Goal: Transaction & Acquisition: Obtain resource

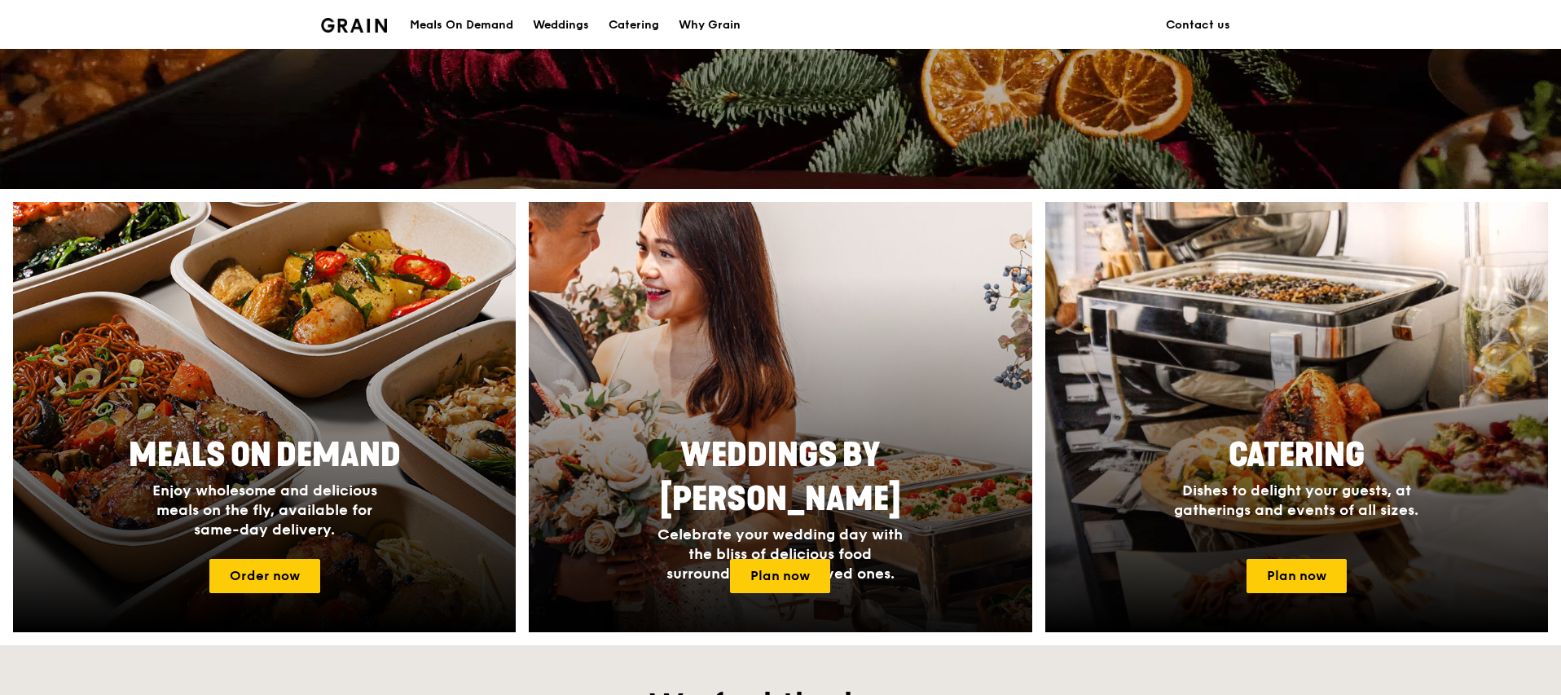
scroll to position [527, 0]
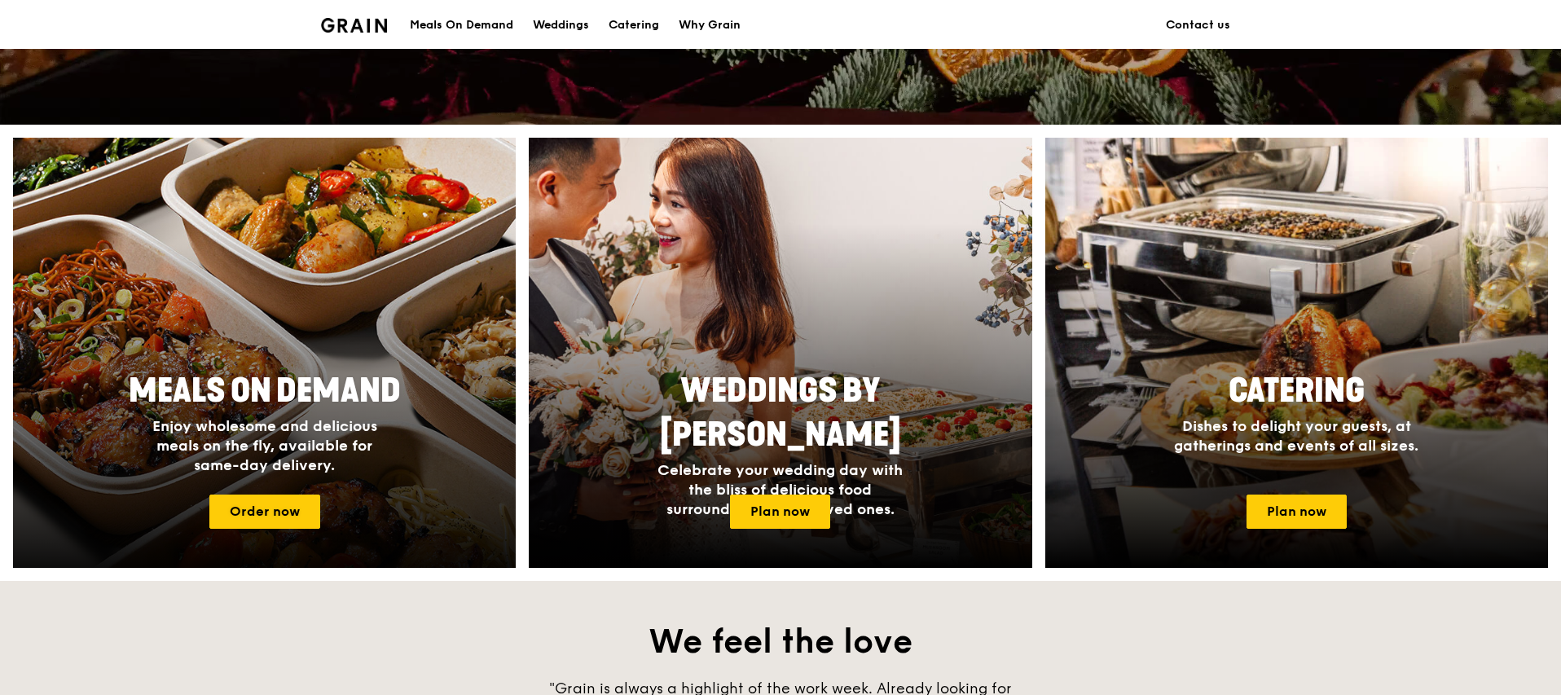
click at [279, 296] on div at bounding box center [264, 352] width 553 height 473
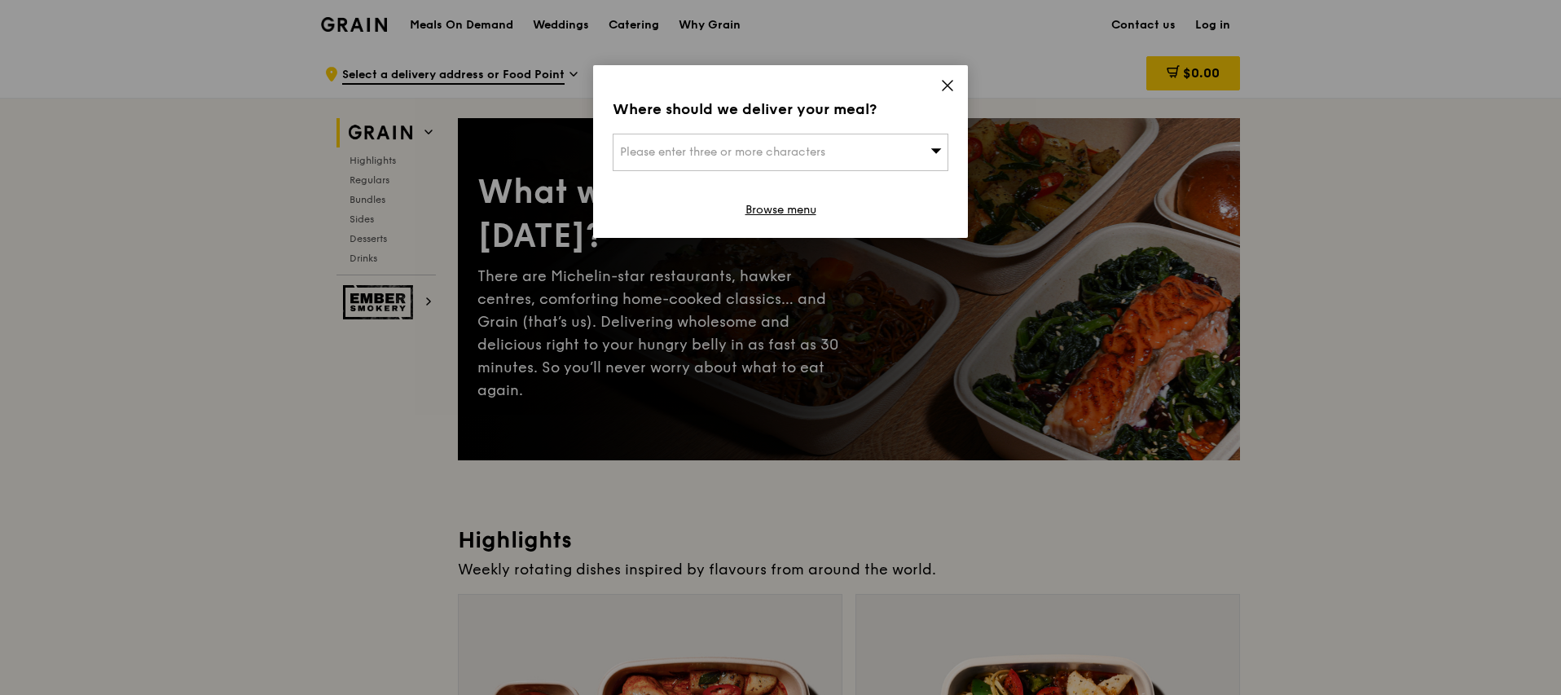
click at [881, 142] on div "Please enter three or more characters" at bounding box center [781, 152] width 336 height 37
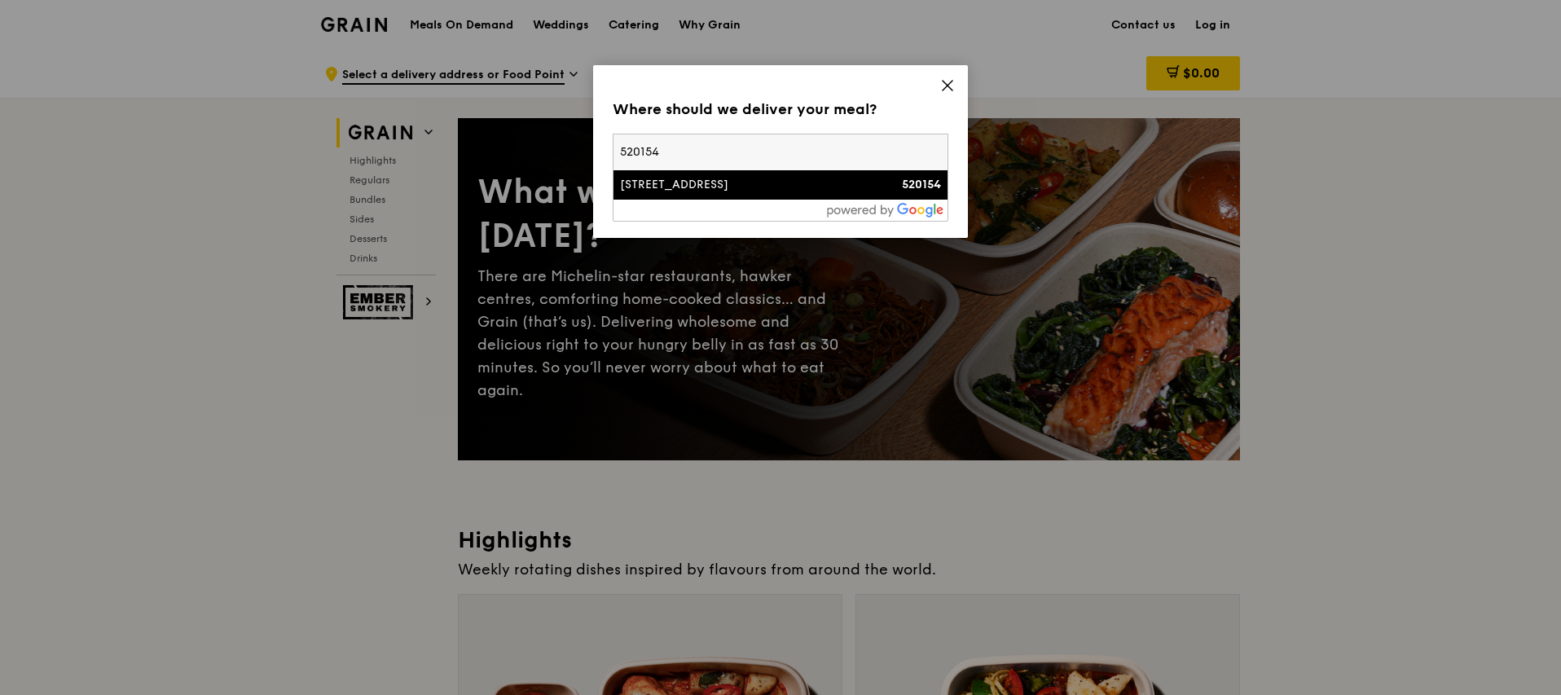
type input "520154"
click at [749, 191] on div "154 Simei Street 1" at bounding box center [740, 185] width 241 height 16
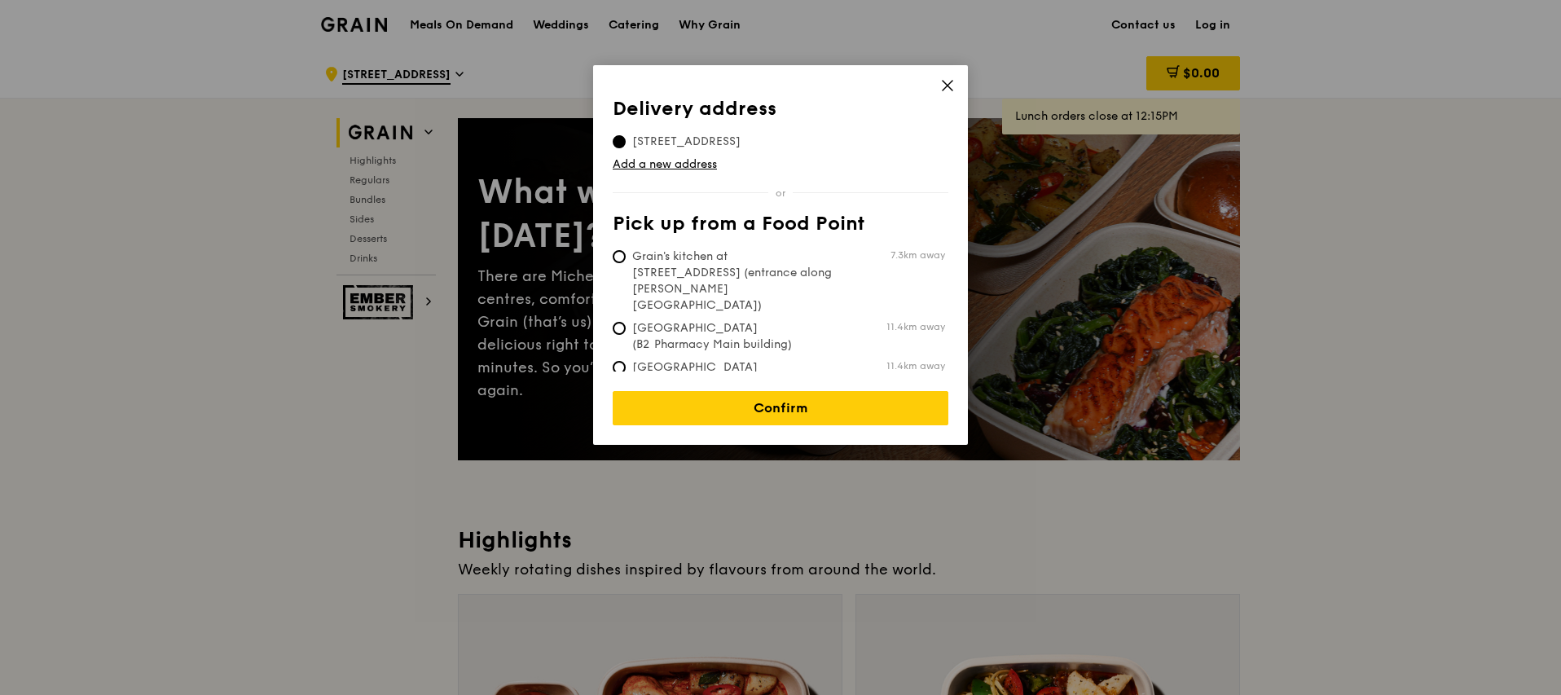
click at [774, 266] on span "Grain's kitchen at 5 Burn Road #05-01 (entrance along Harrison Road)" at bounding box center [734, 280] width 243 height 65
click at [626, 263] on input "Grain's kitchen at 5 Burn Road #05-01 (entrance along Harrison Road) 7.3km away" at bounding box center [619, 256] width 13 height 13
radio input "true"
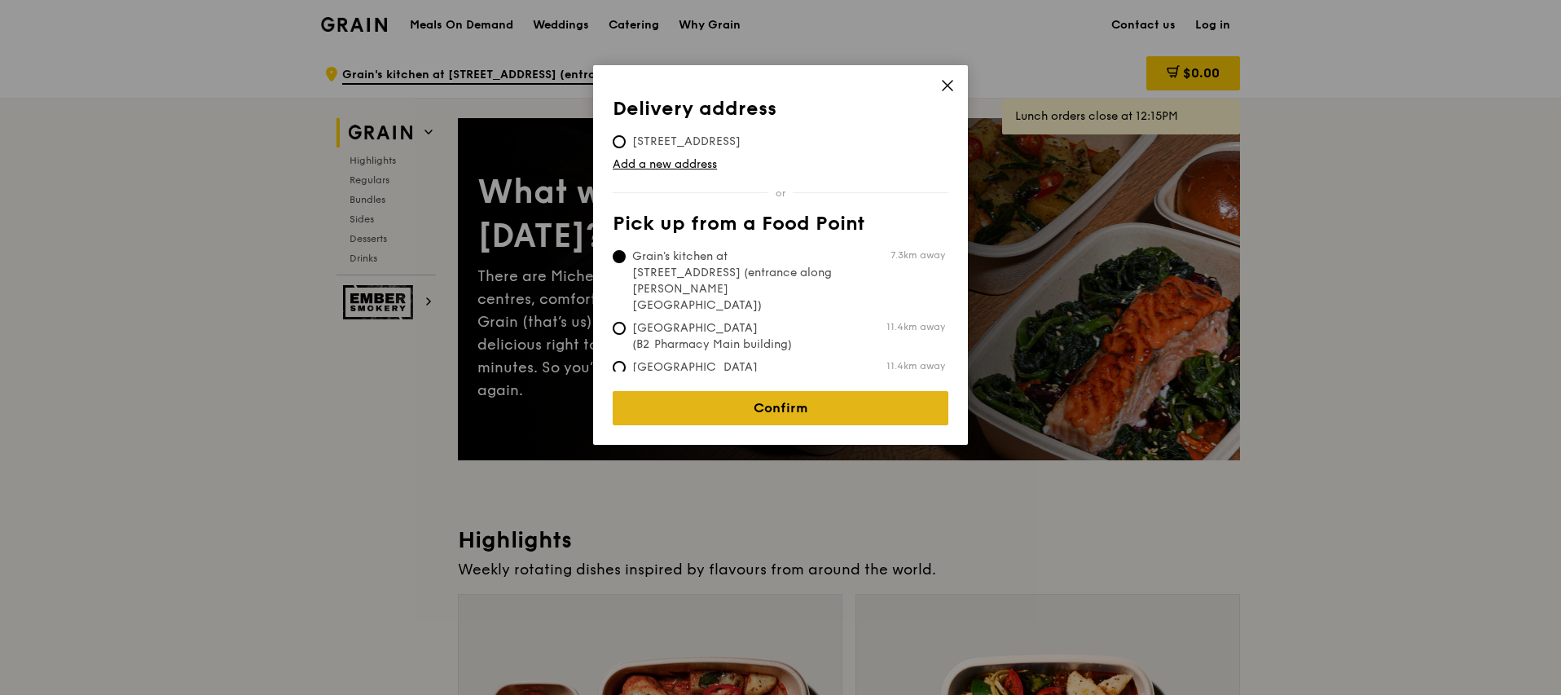
click at [831, 411] on link "Confirm" at bounding box center [781, 408] width 336 height 34
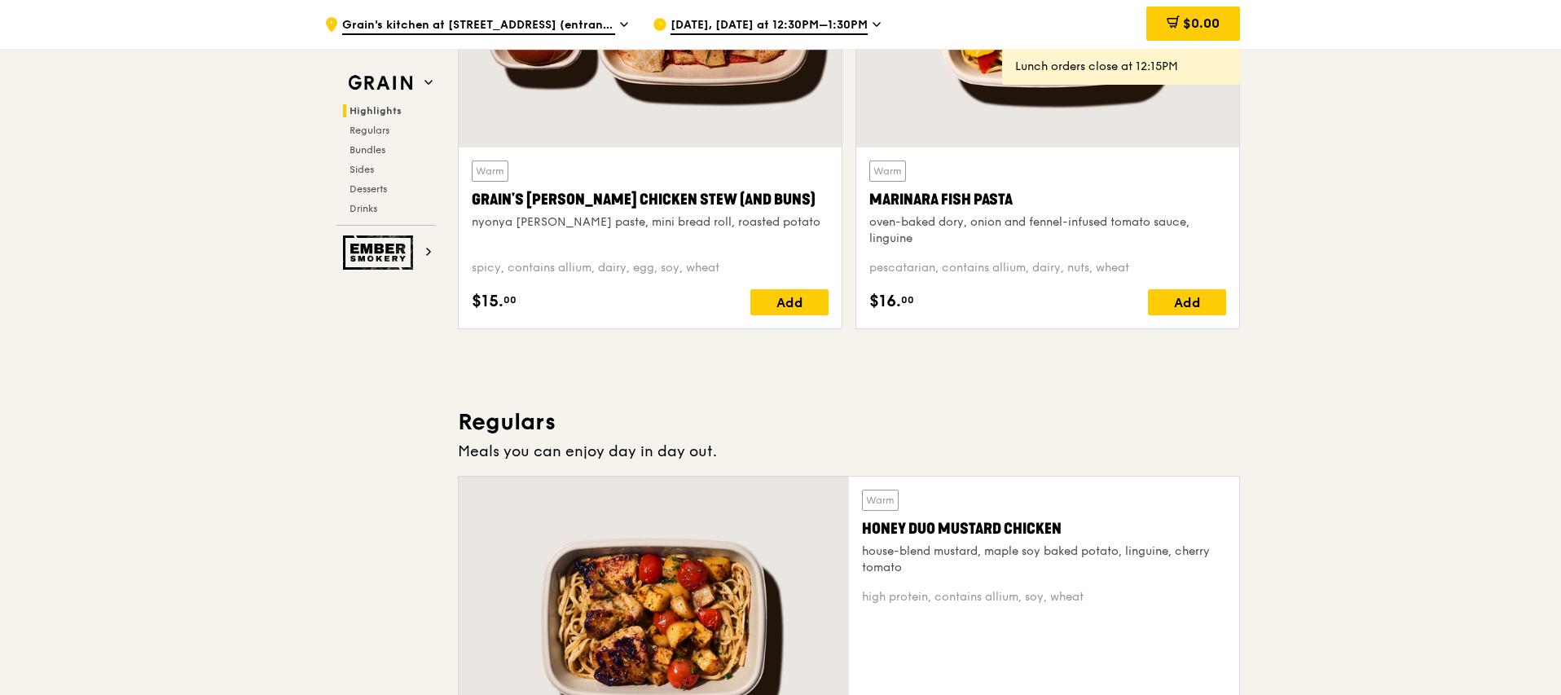
scroll to position [1039, 0]
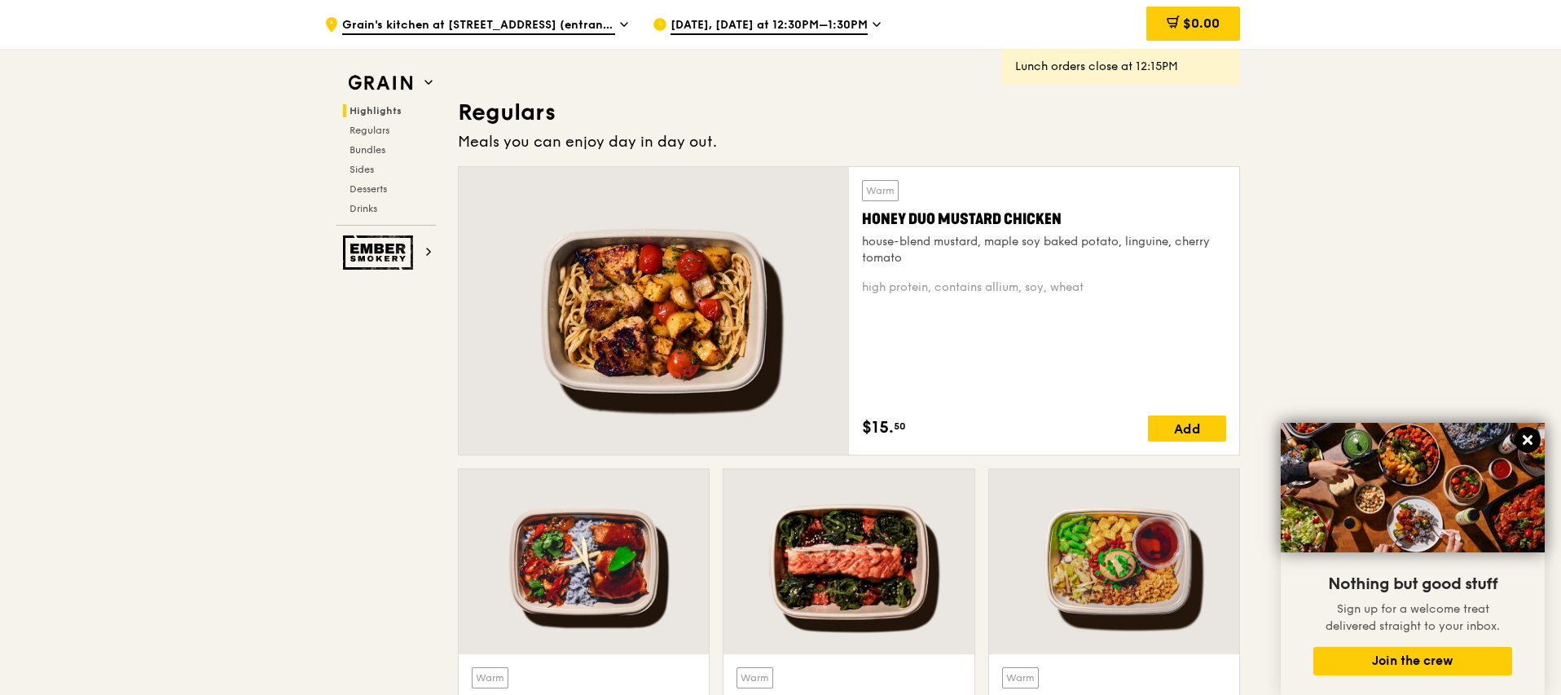
click at [1531, 441] on icon at bounding box center [1527, 440] width 15 height 15
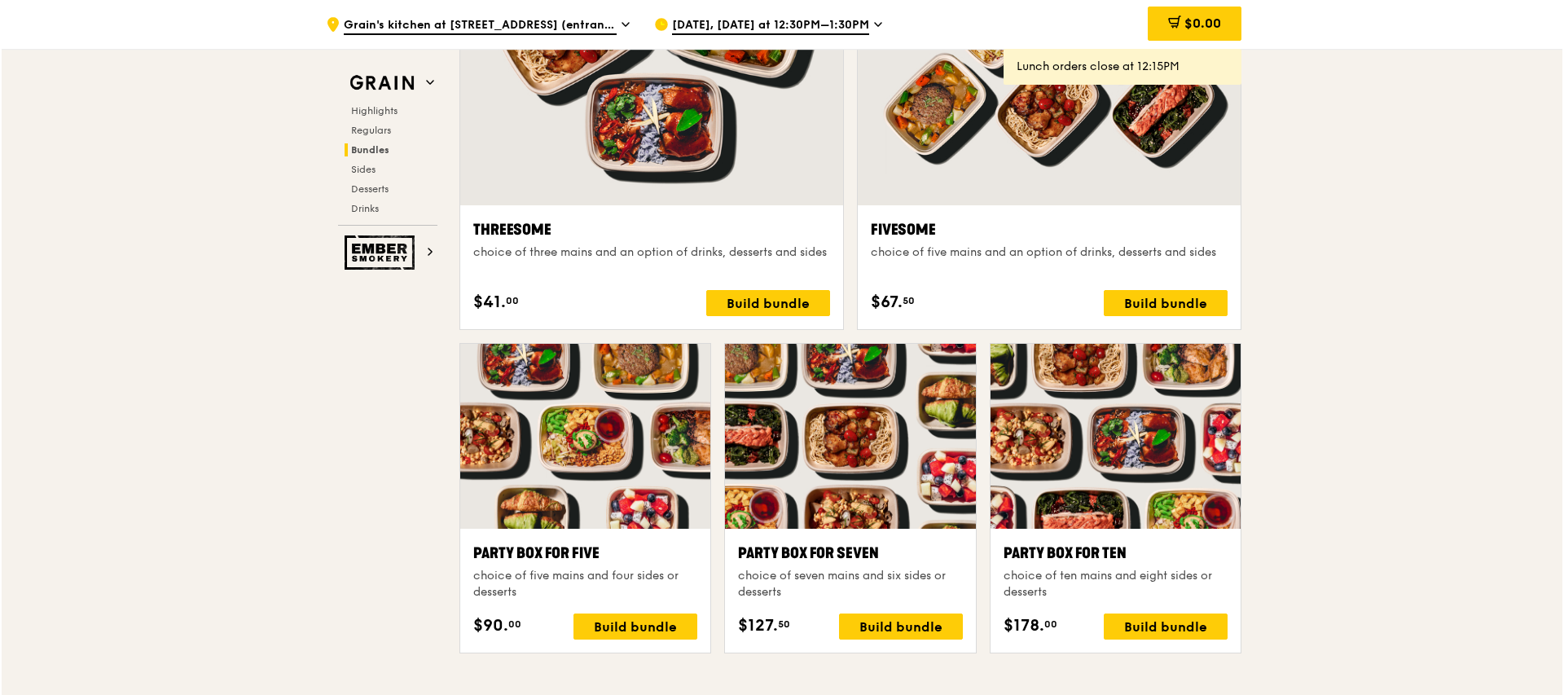
scroll to position [3082, 0]
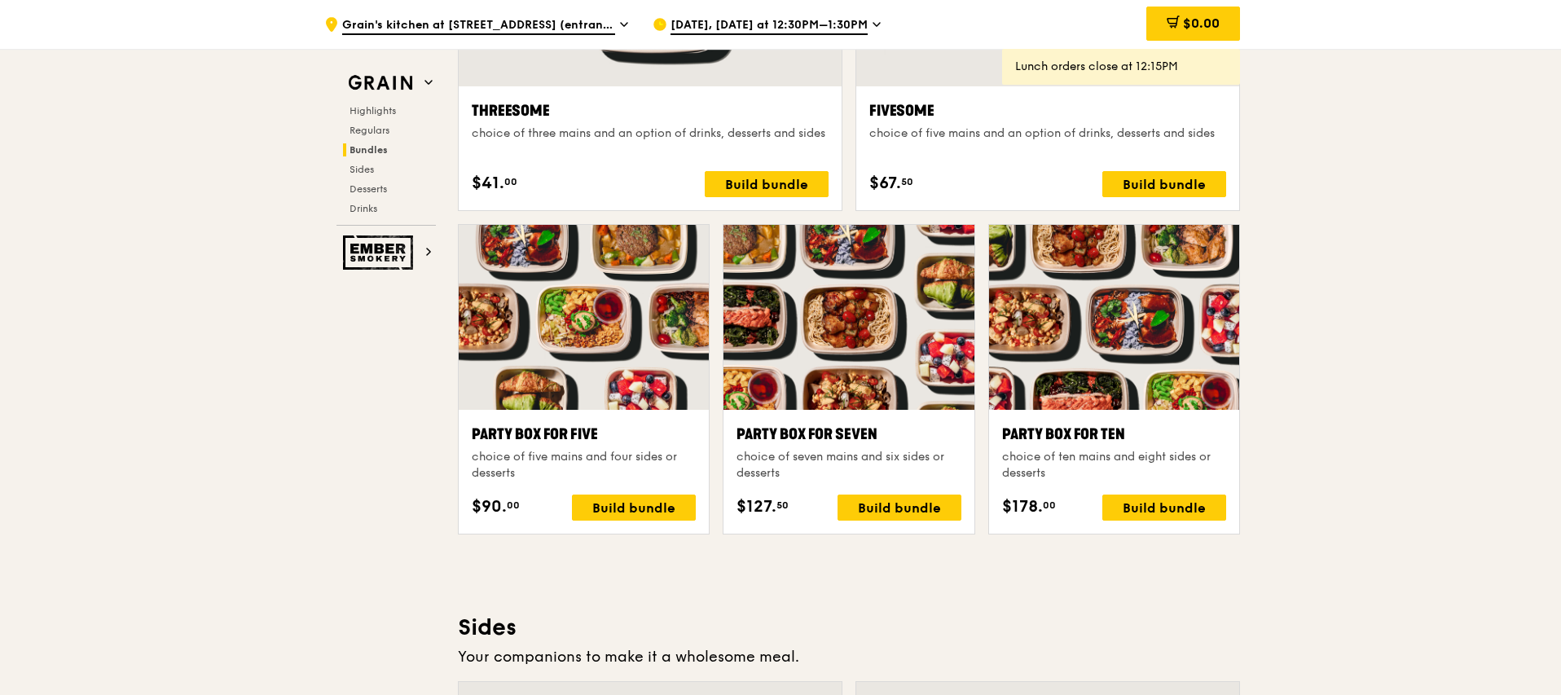
click at [525, 453] on div "choice of five mains and four sides or desserts" at bounding box center [584, 465] width 224 height 33
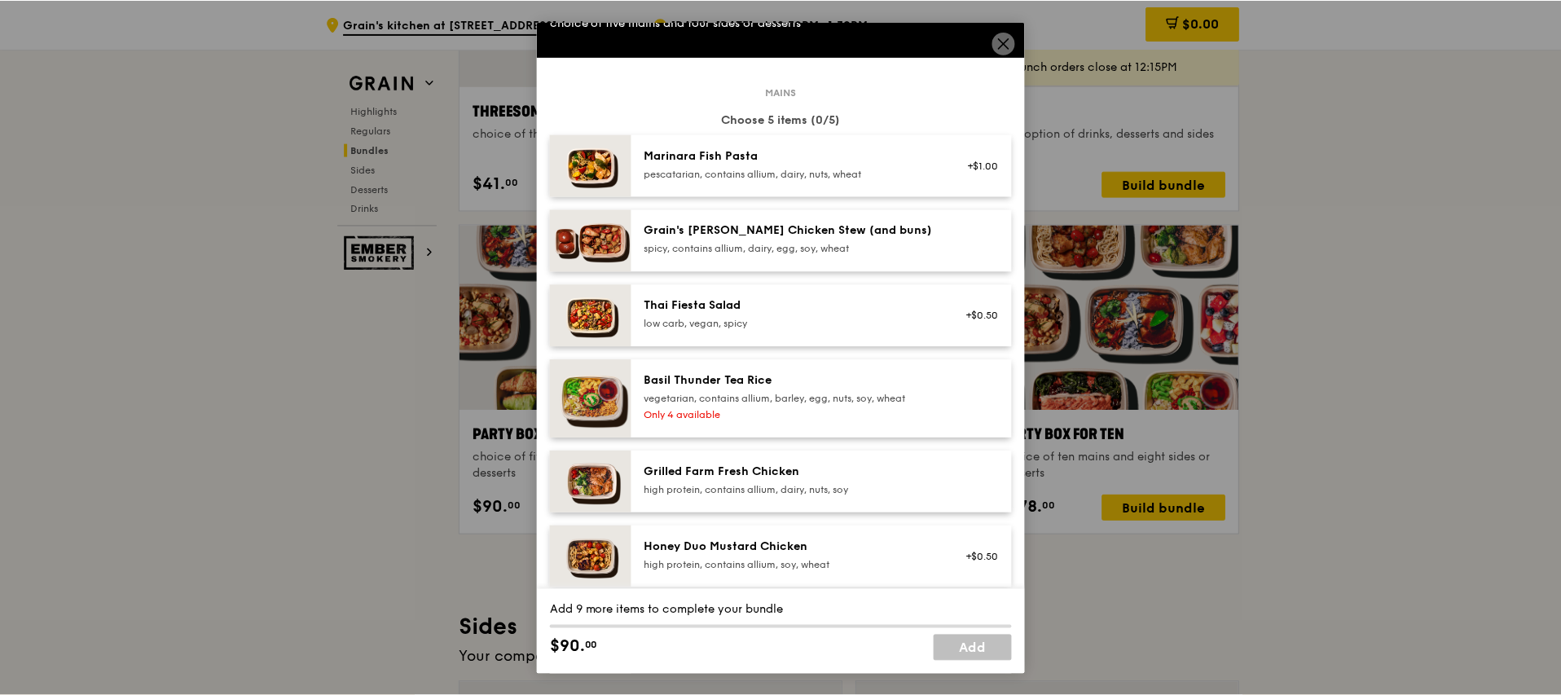
scroll to position [0, 0]
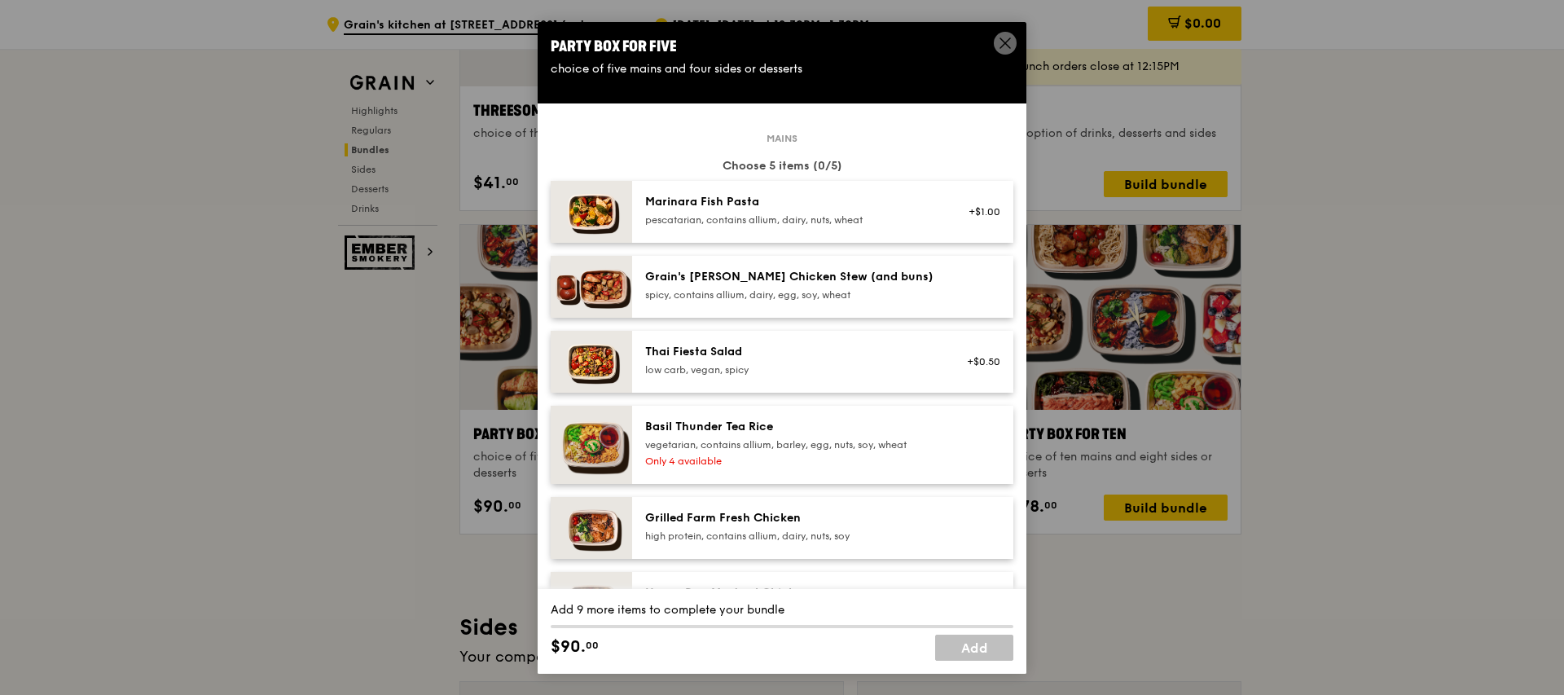
click at [1009, 43] on icon at bounding box center [1005, 43] width 15 height 15
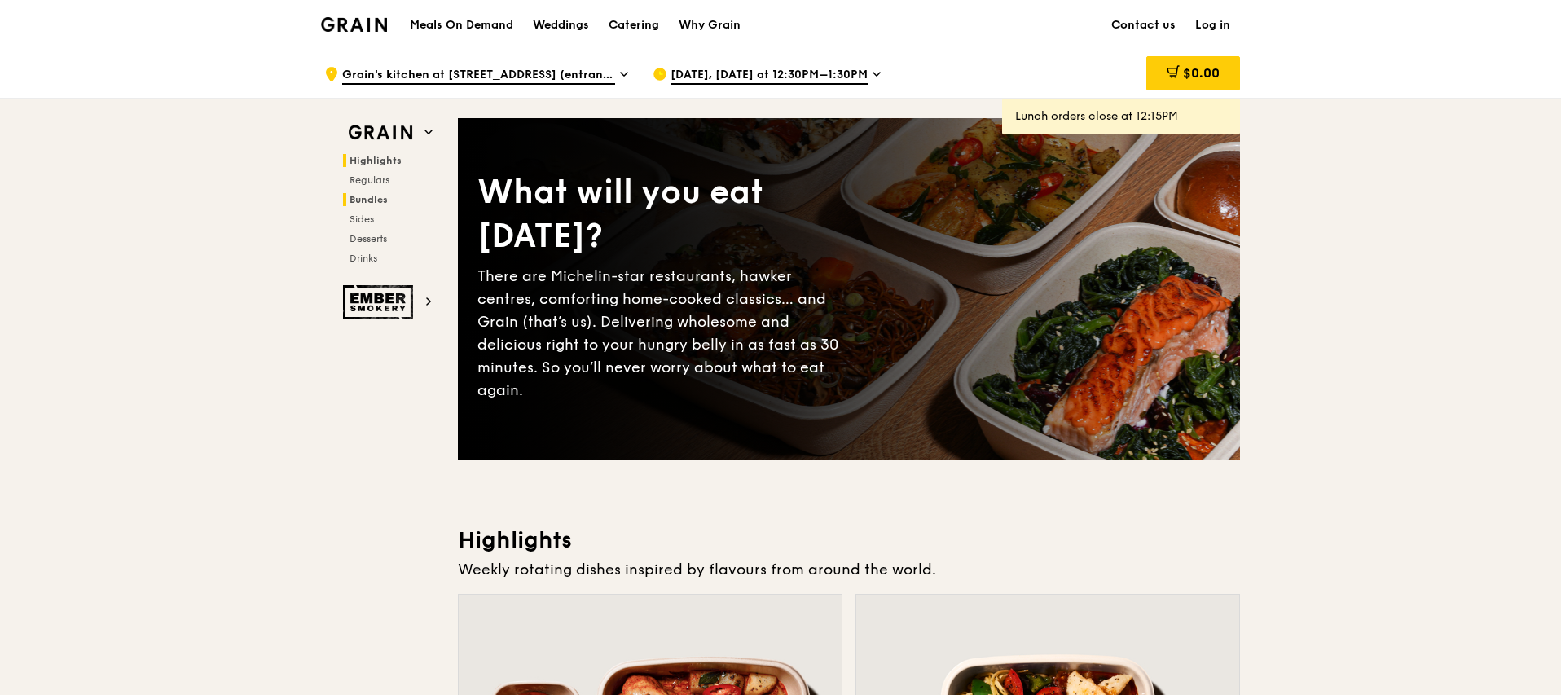
click at [369, 199] on span "Bundles" at bounding box center [368, 199] width 38 height 11
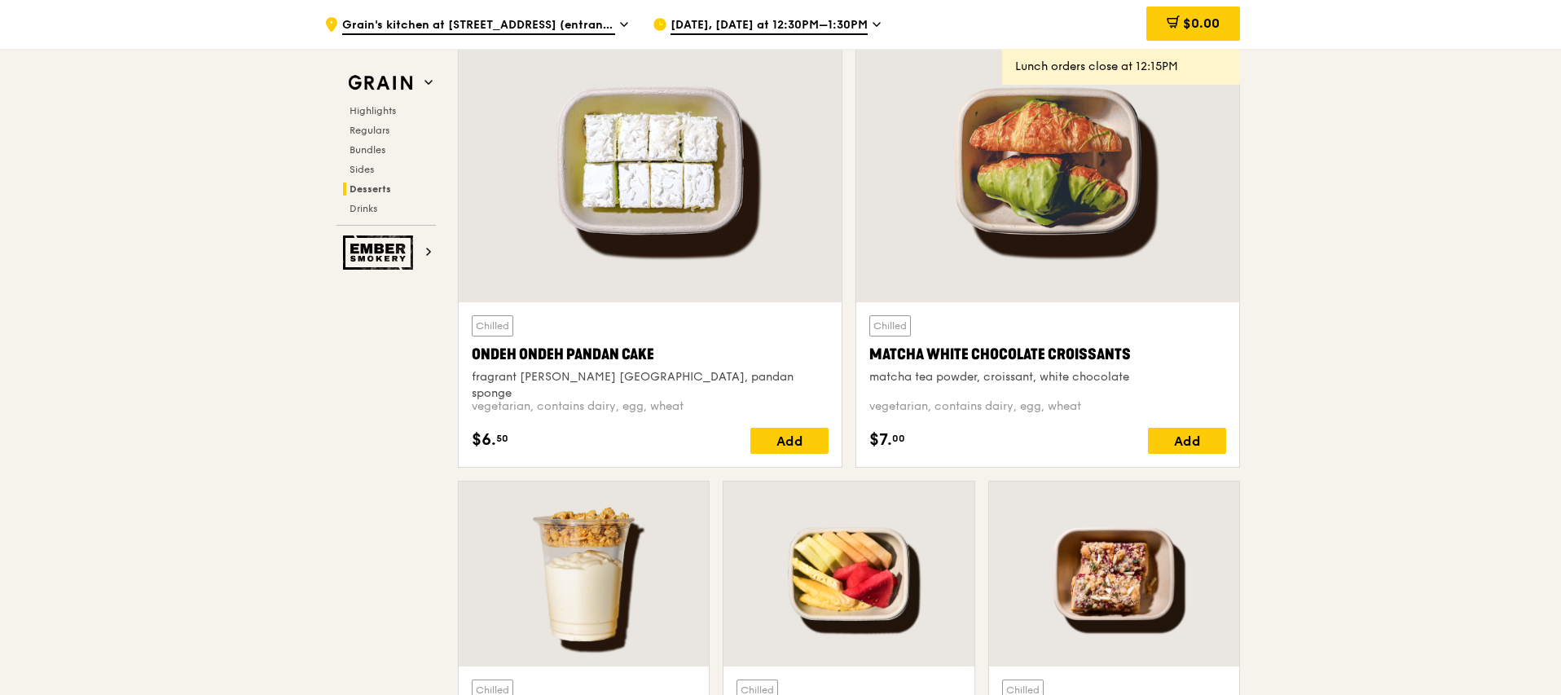
scroll to position [3454, 0]
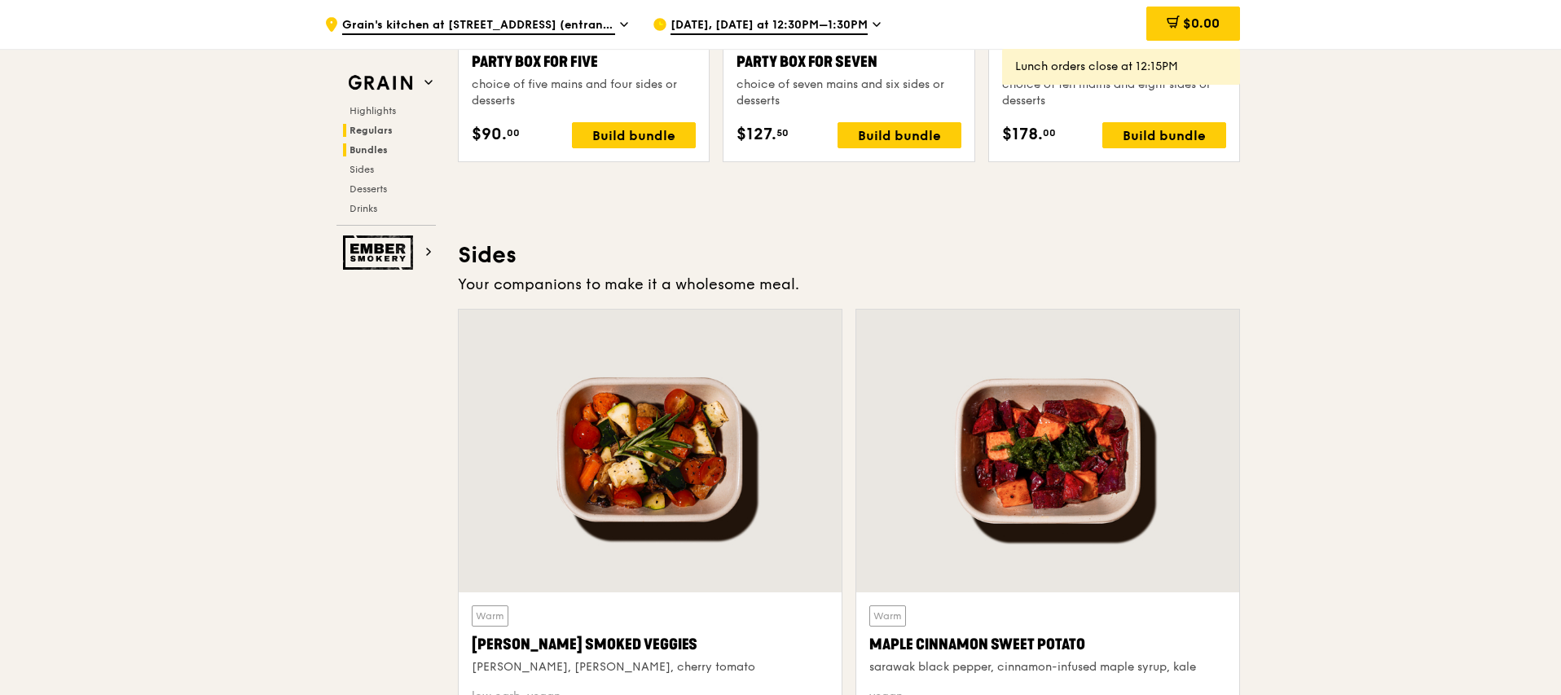
click at [387, 125] on span "Regulars" at bounding box center [370, 130] width 43 height 11
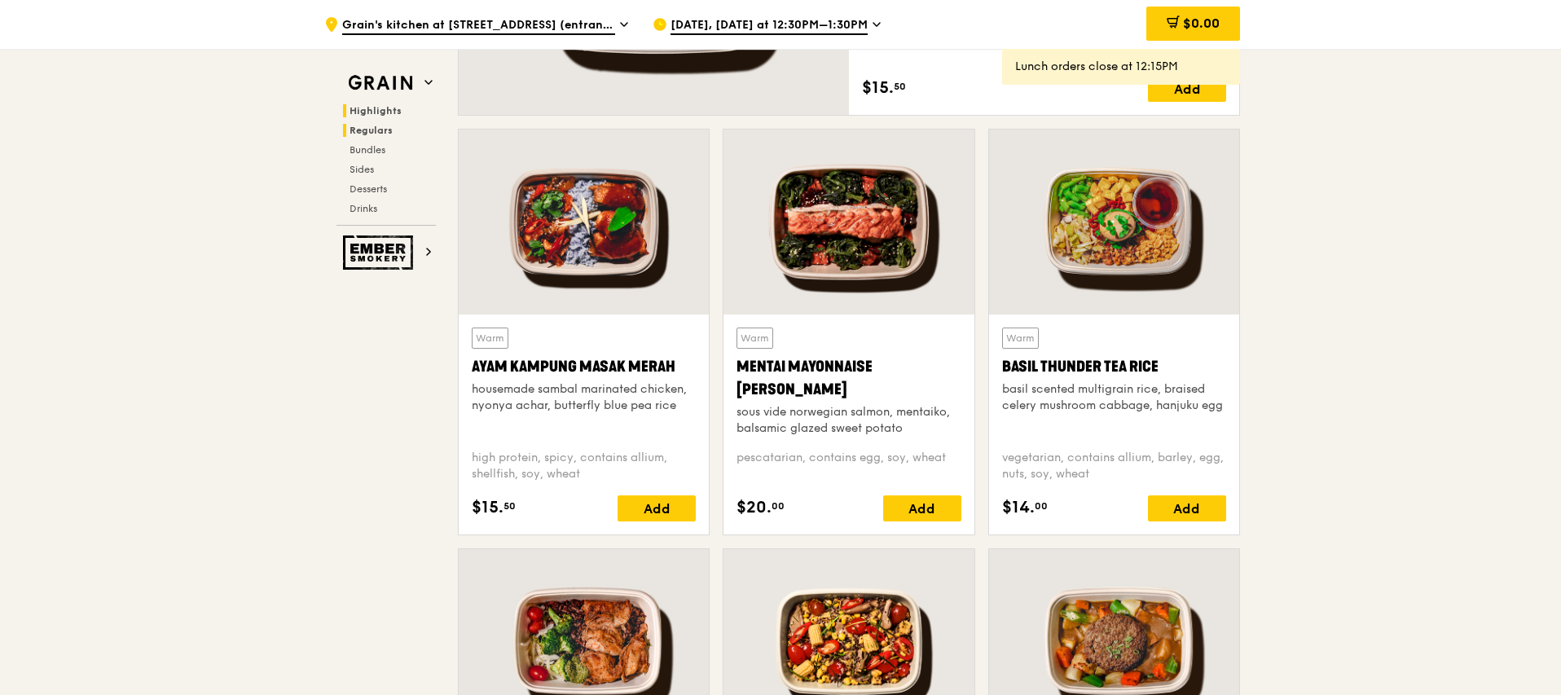
click at [388, 110] on span "Highlights" at bounding box center [375, 110] width 52 height 11
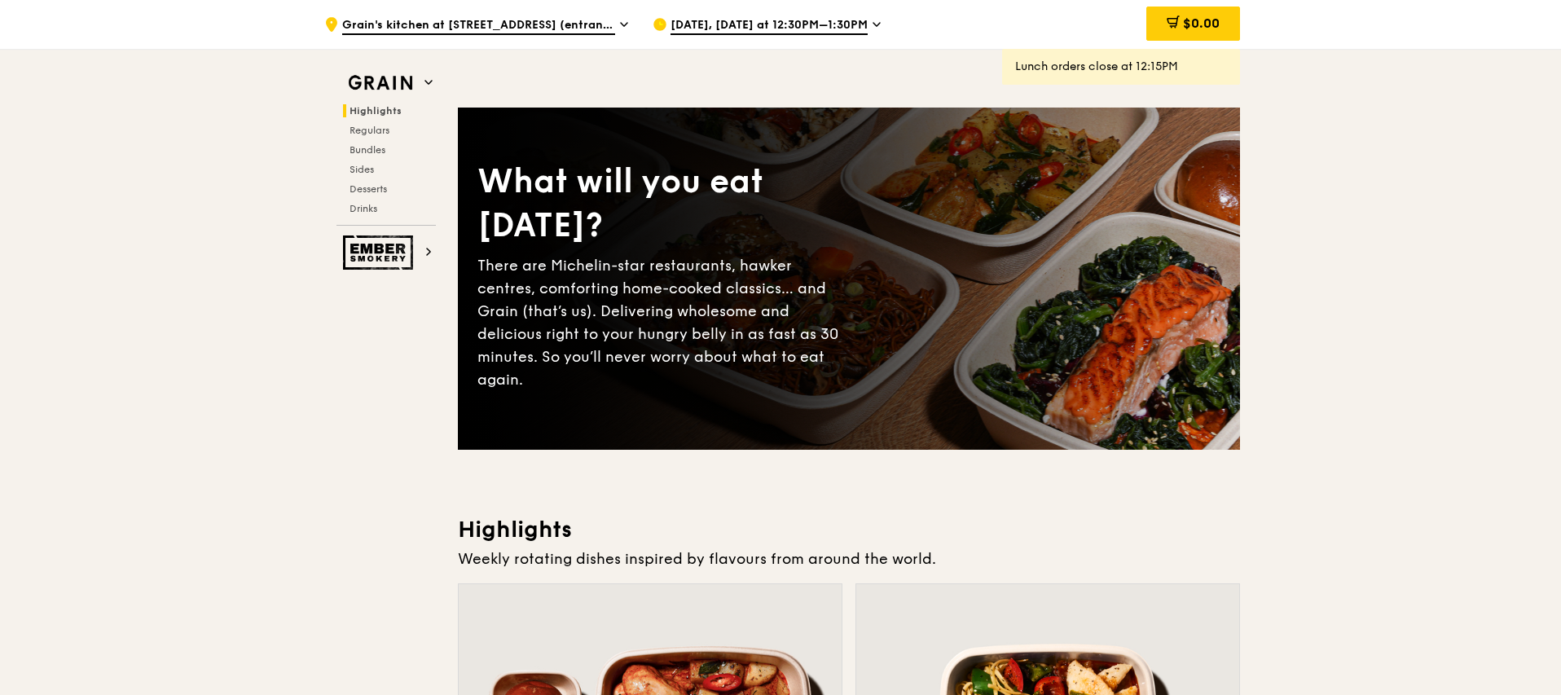
scroll to position [0, 0]
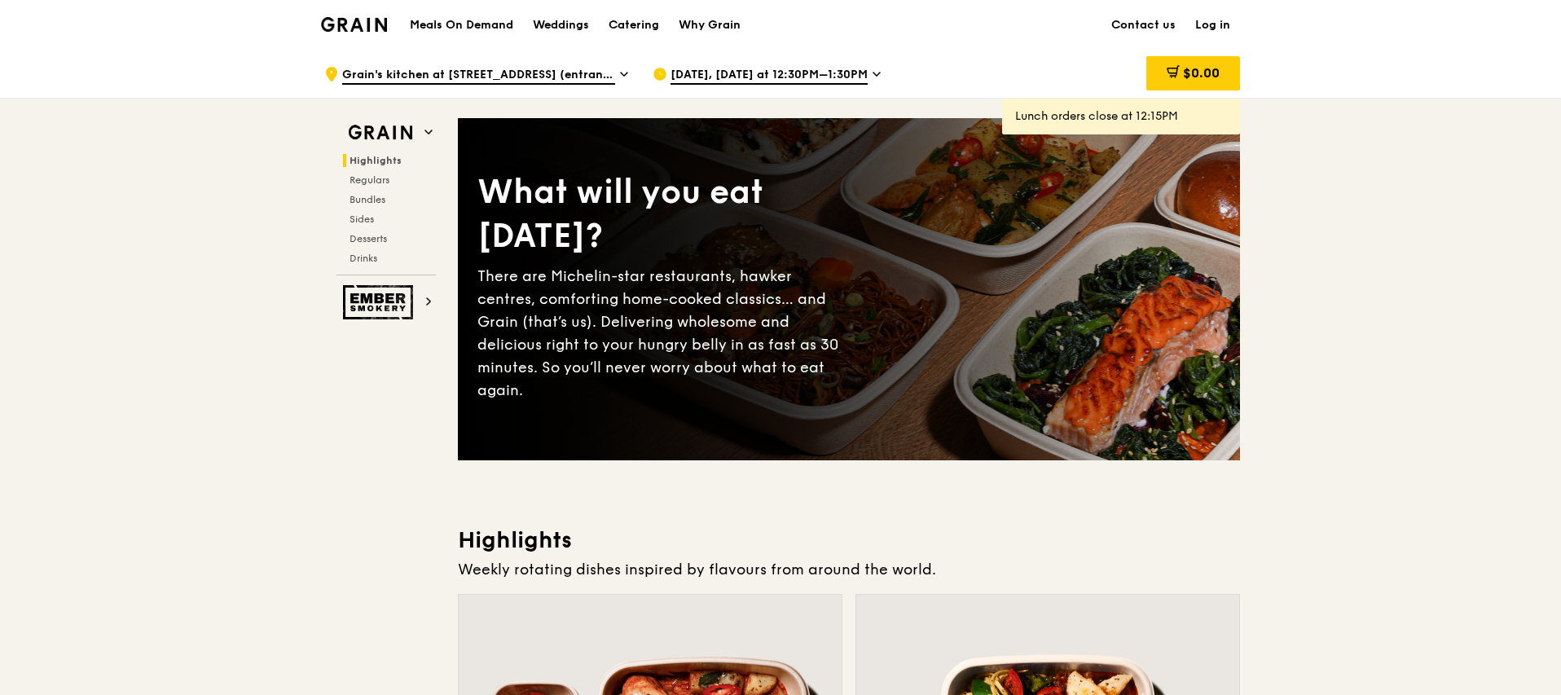
click at [475, 25] on h1 "Meals On Demand" at bounding box center [461, 25] width 103 height 16
click at [561, 26] on div "Weddings" at bounding box center [561, 25] width 56 height 49
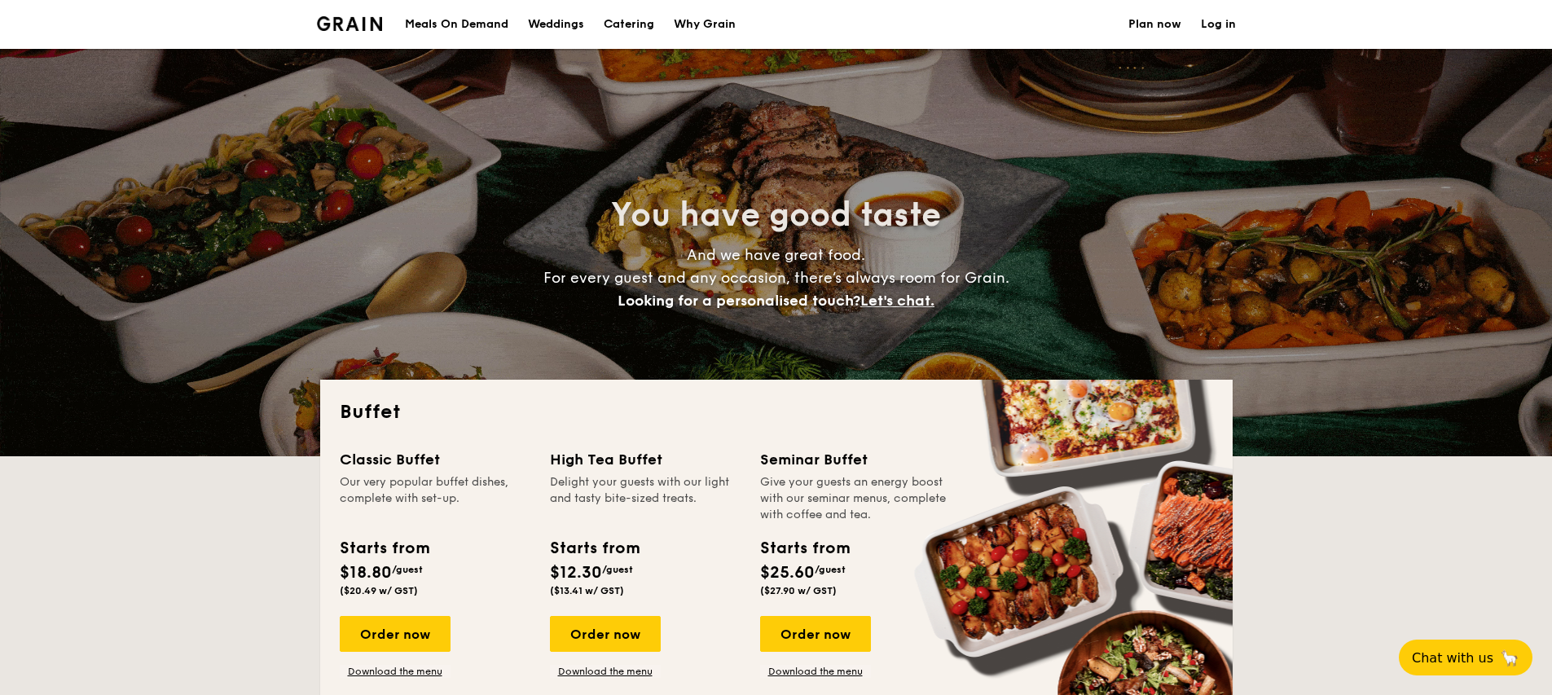
select select
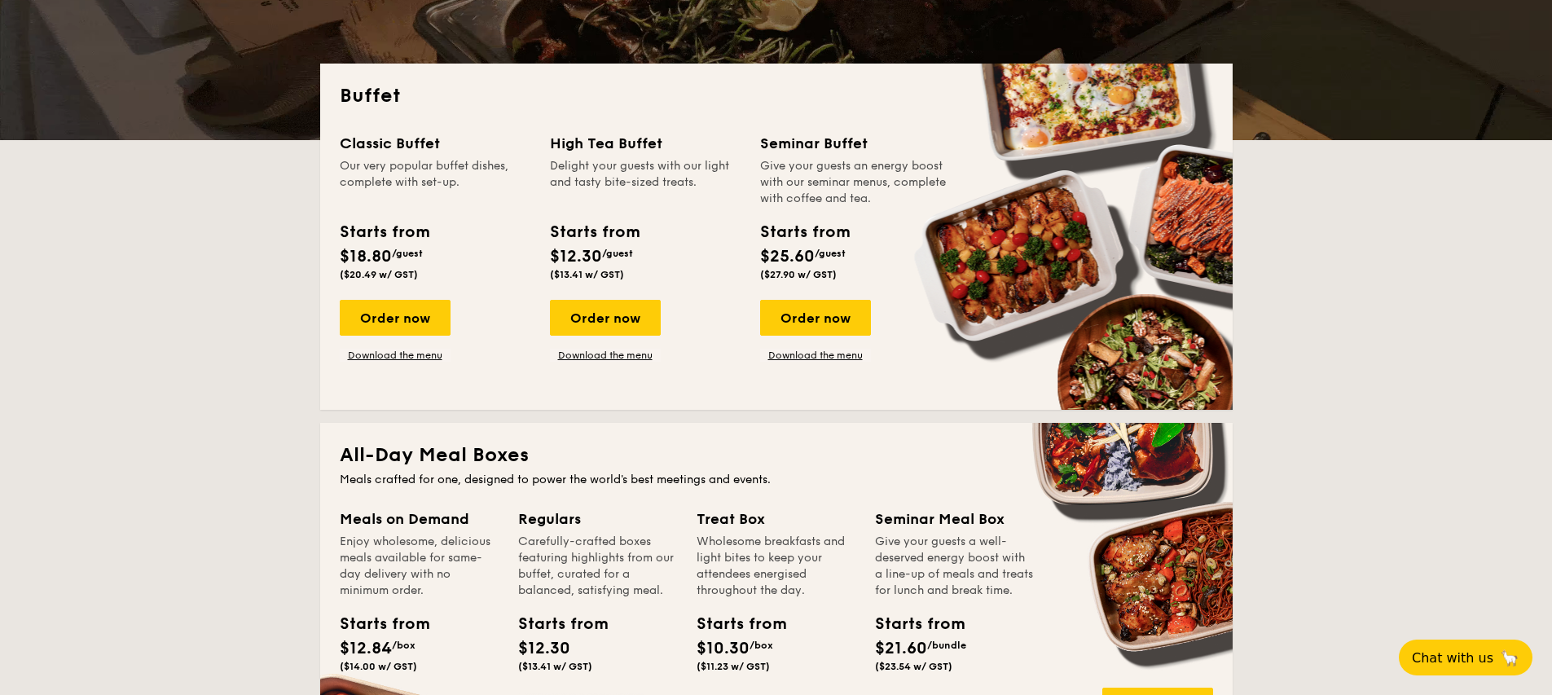
scroll to position [317, 0]
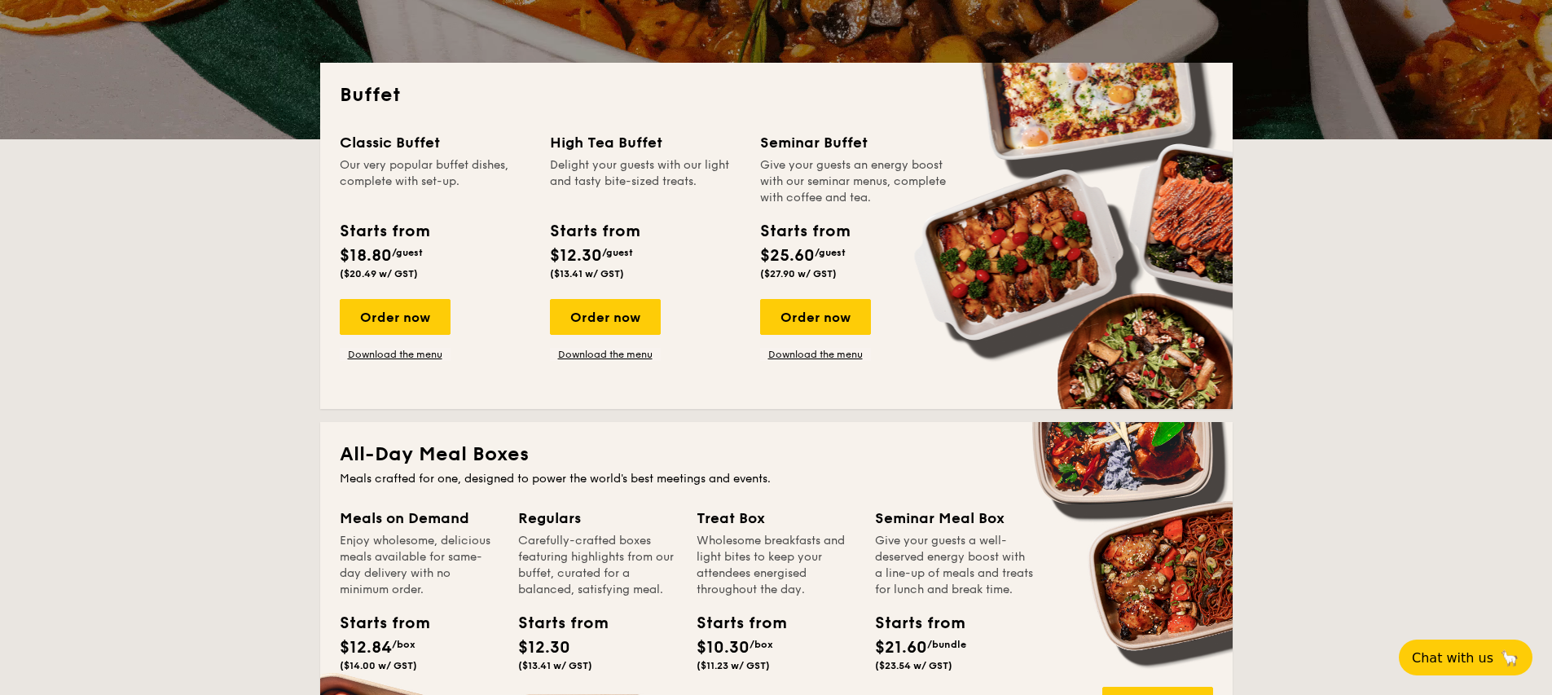
drag, startPoint x: 544, startPoint y: 147, endPoint x: 696, endPoint y: 143, distance: 151.6
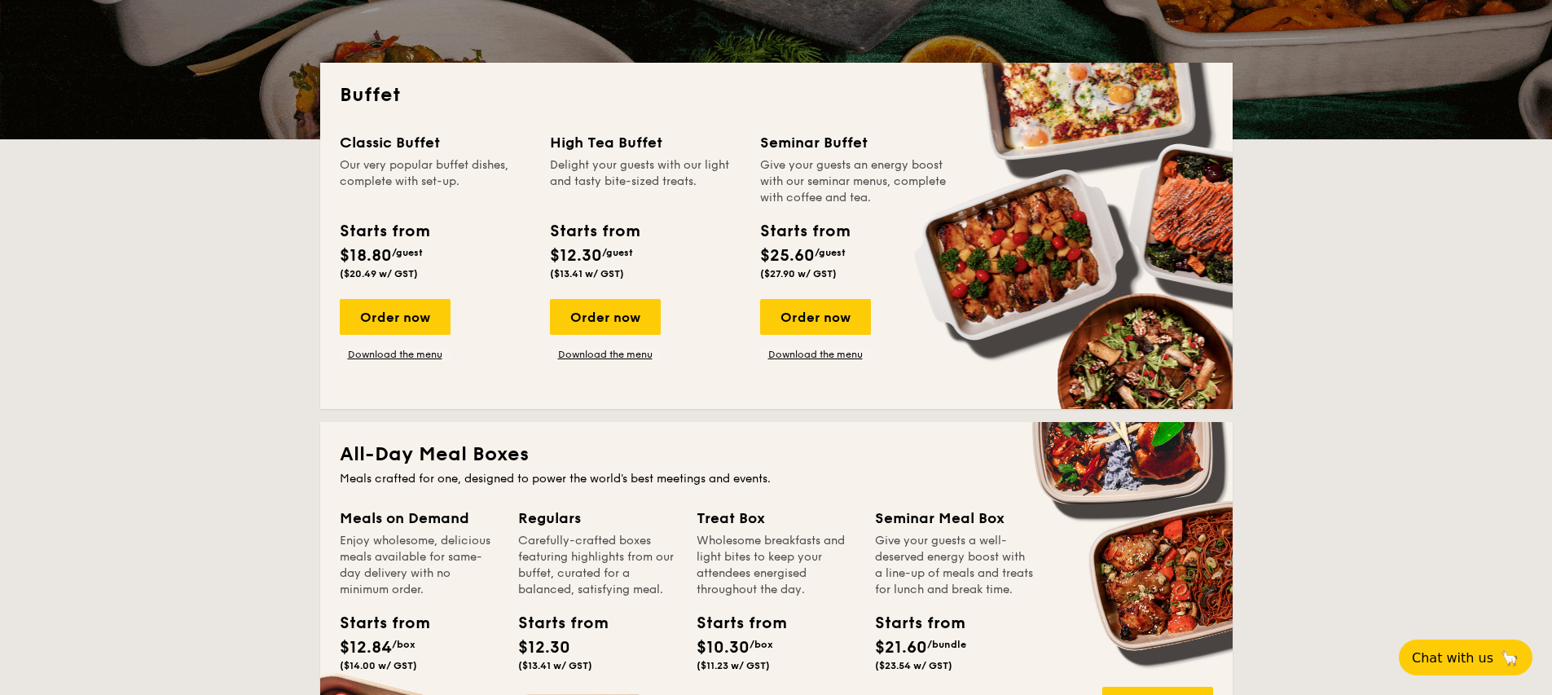
click at [696, 143] on div "Classic Buffet Our very popular buffet dishes, complete with set-up. Starts fro…" at bounding box center [776, 260] width 873 height 258
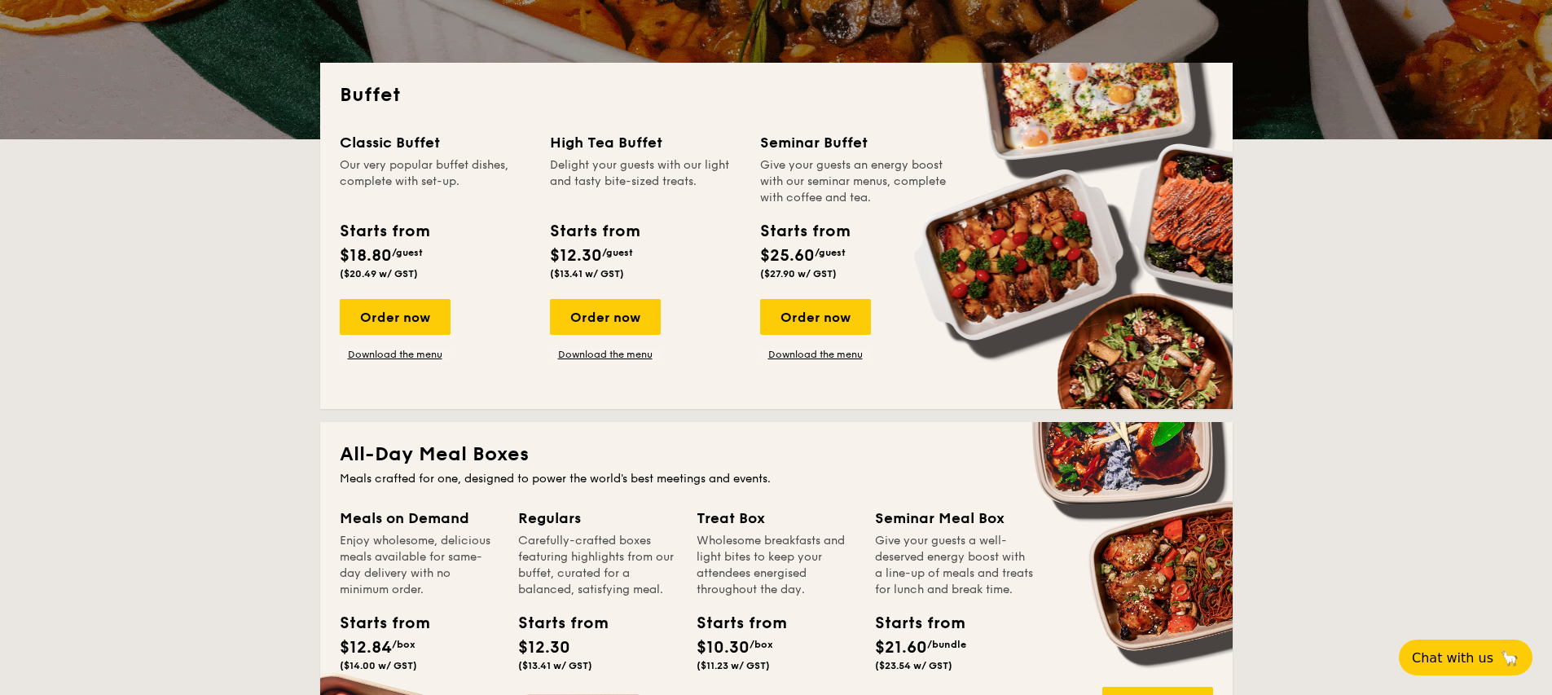
click at [651, 189] on div "Delight your guests with our light and tasty bite-sized treats." at bounding box center [645, 181] width 191 height 49
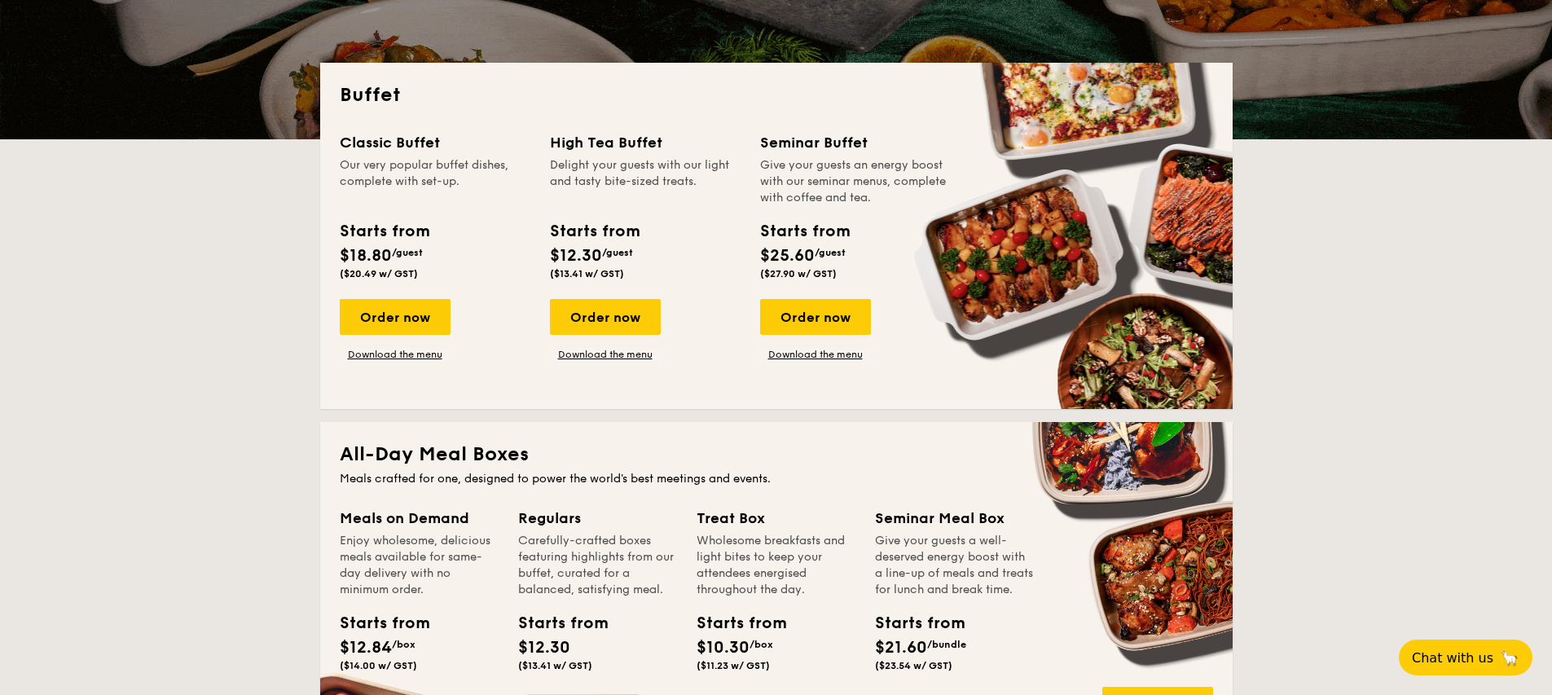
drag, startPoint x: 560, startPoint y: 275, endPoint x: 609, endPoint y: 268, distance: 50.1
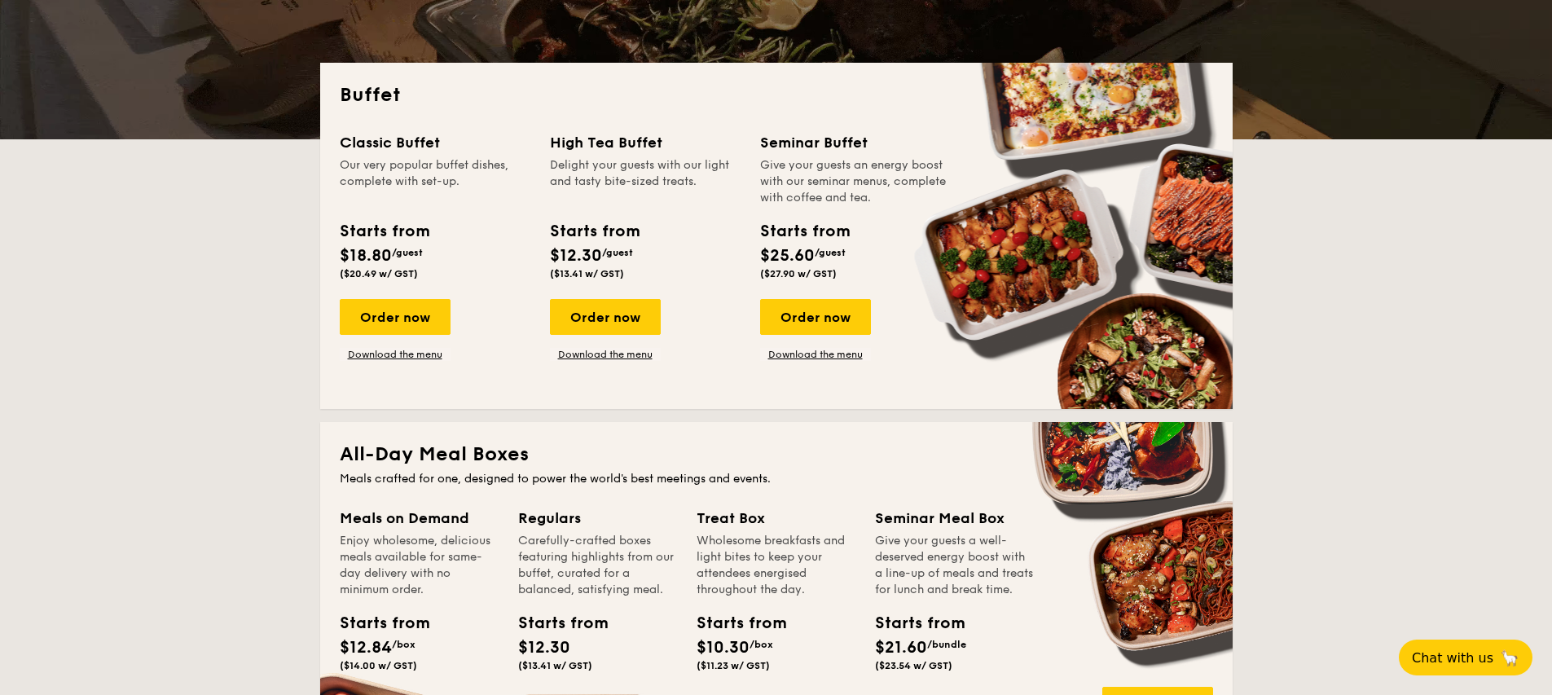
click at [609, 268] on span "($13.41 w/ GST)" at bounding box center [587, 273] width 74 height 11
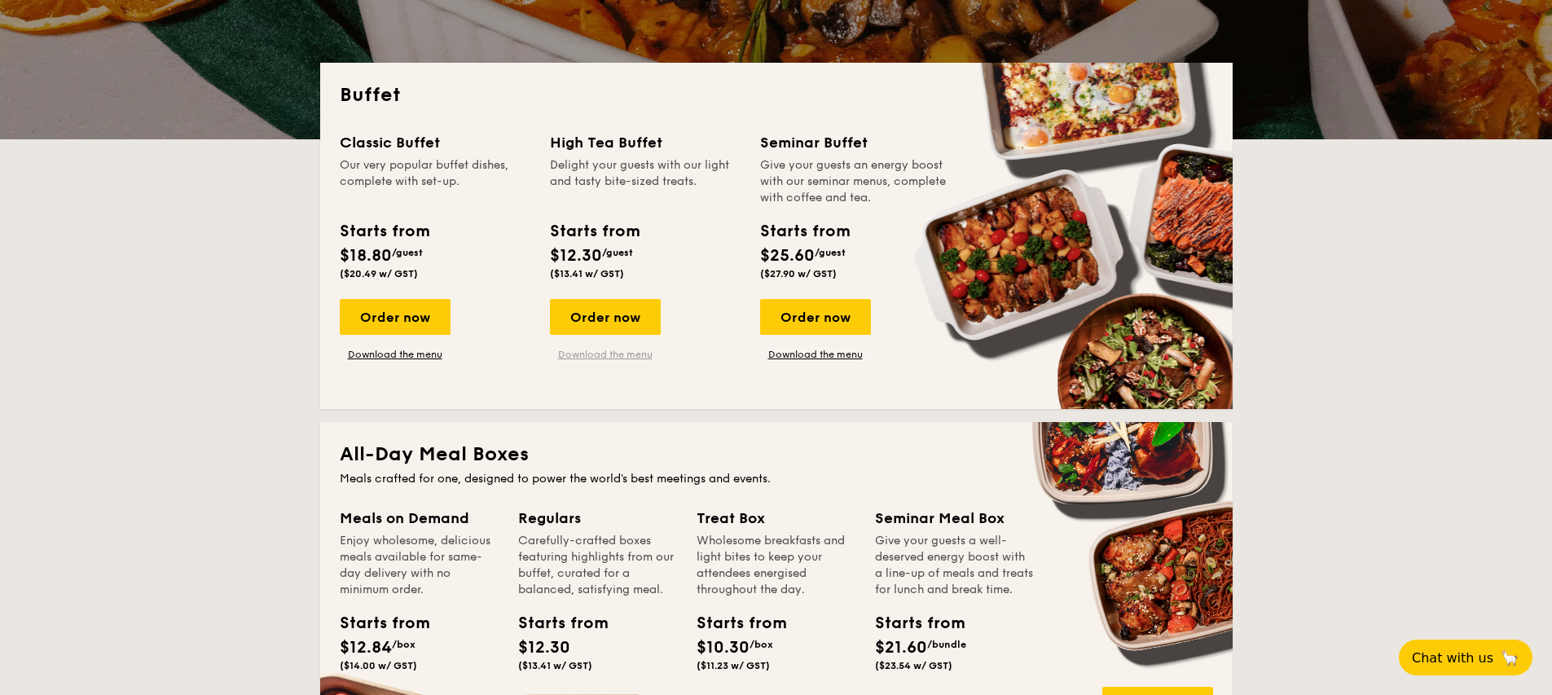
click at [614, 357] on link "Download the menu" at bounding box center [605, 354] width 111 height 13
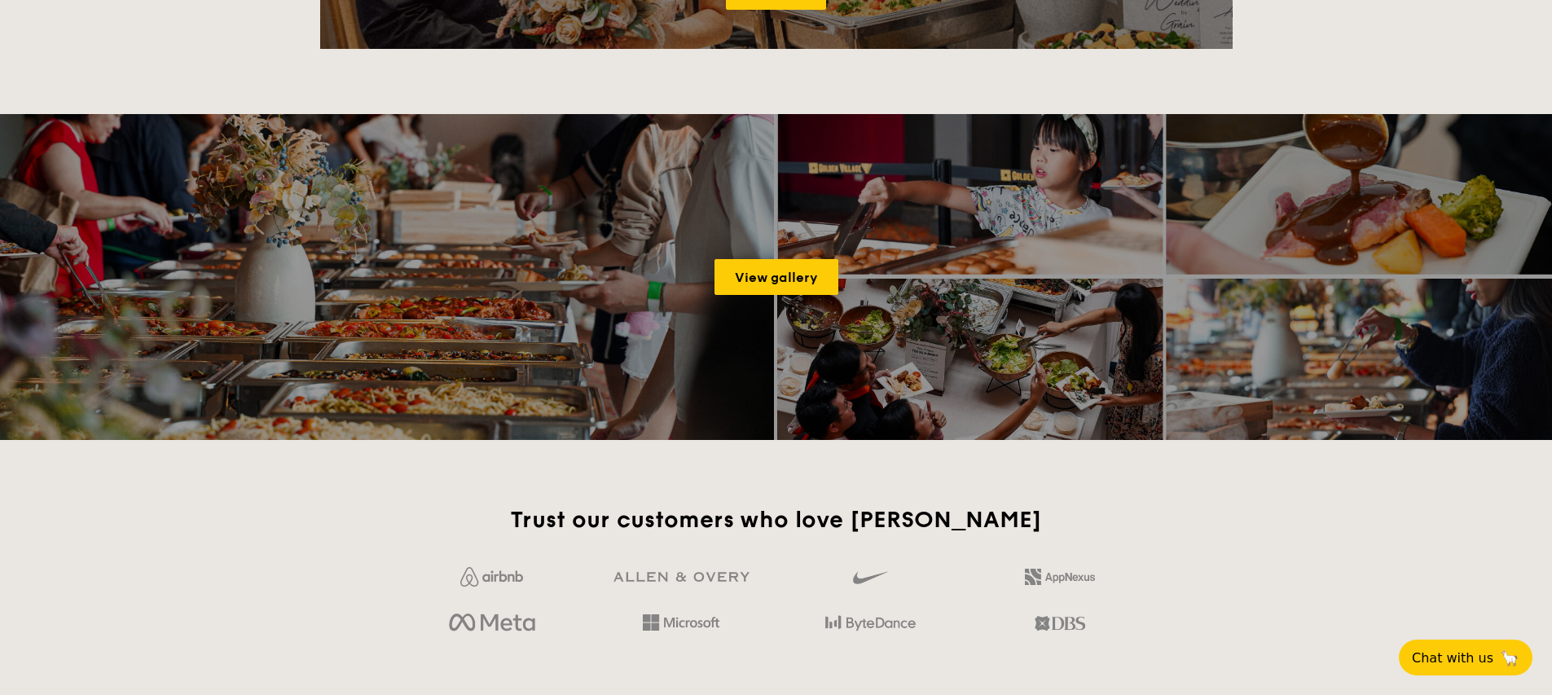
scroll to position [2208, 0]
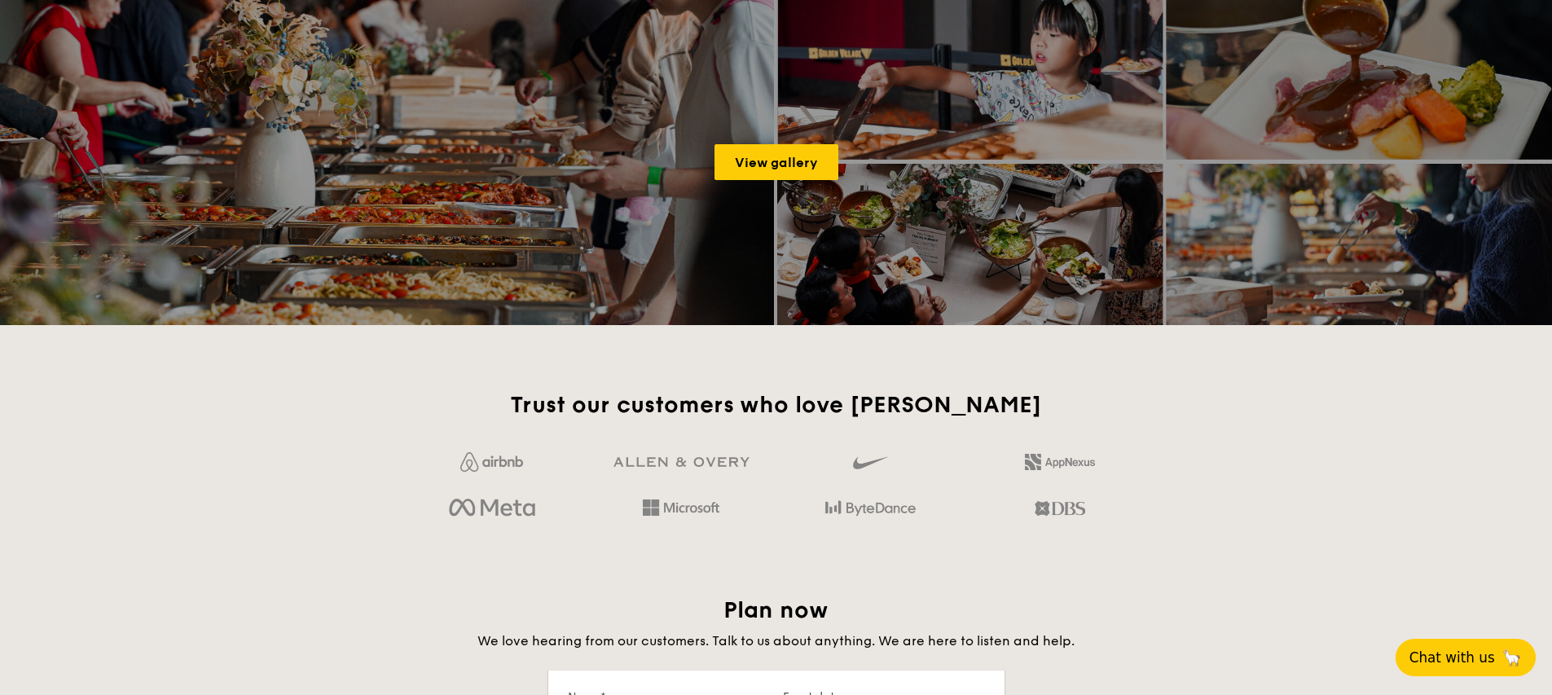
click at [1478, 648] on button "Chat with us 🦙" at bounding box center [1465, 657] width 140 height 37
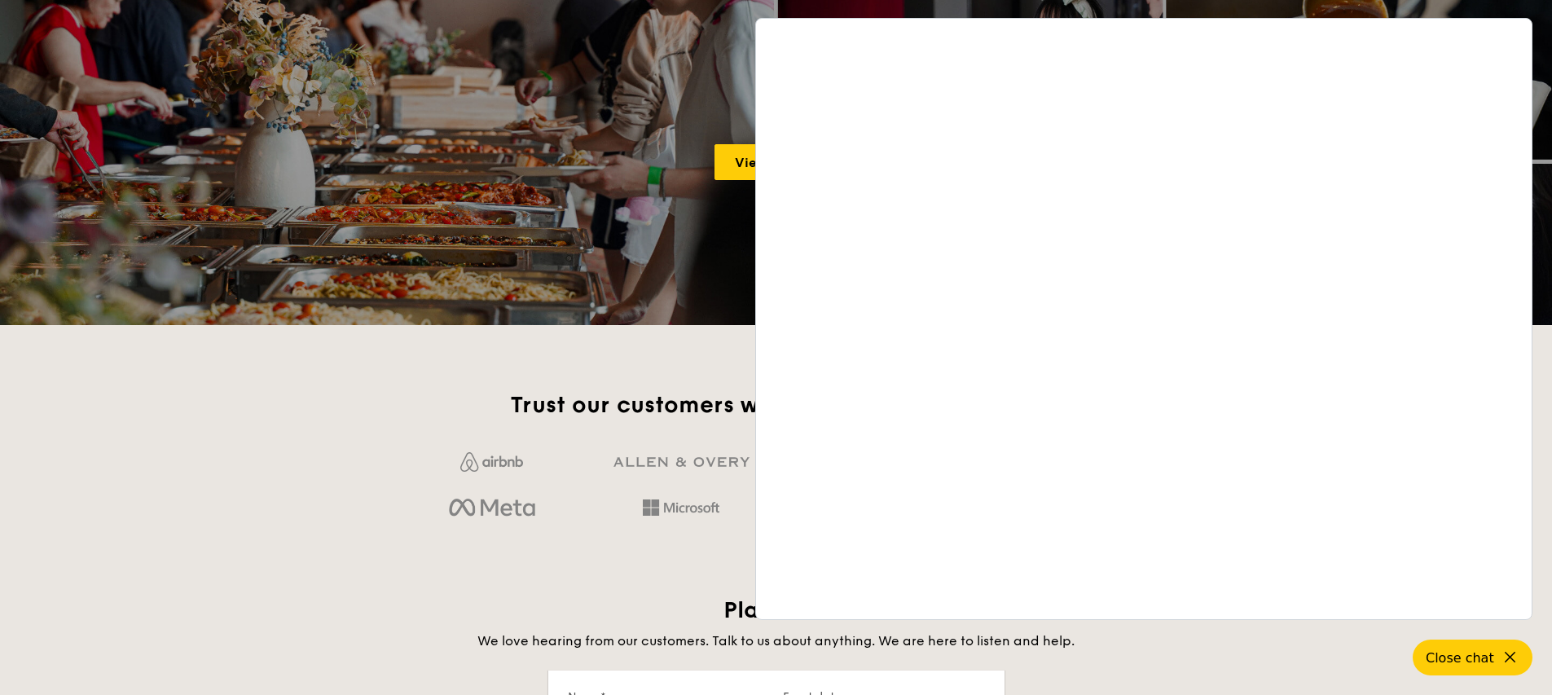
click at [617, 159] on div "View gallery" at bounding box center [776, 162] width 1552 height 326
